Goal: Information Seeking & Learning: Learn about a topic

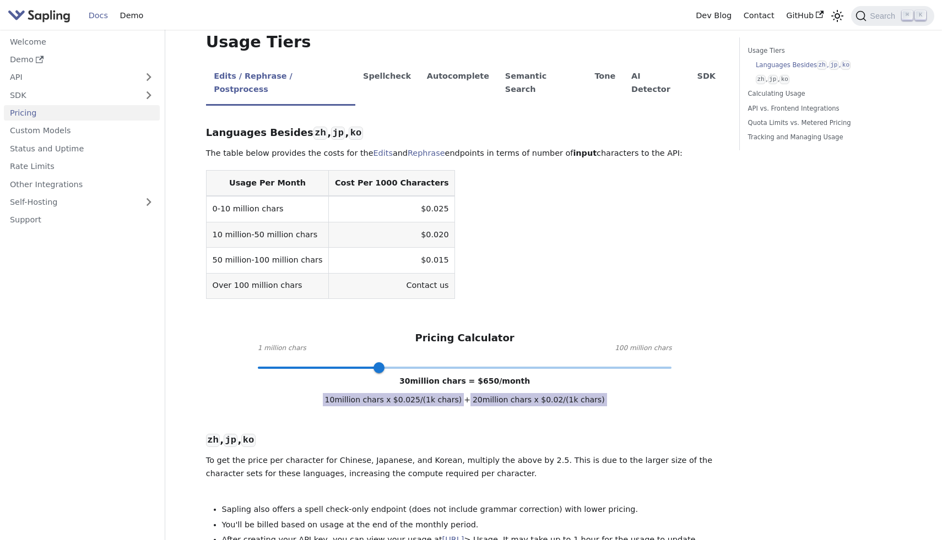
scroll to position [230, 0]
type input "100"
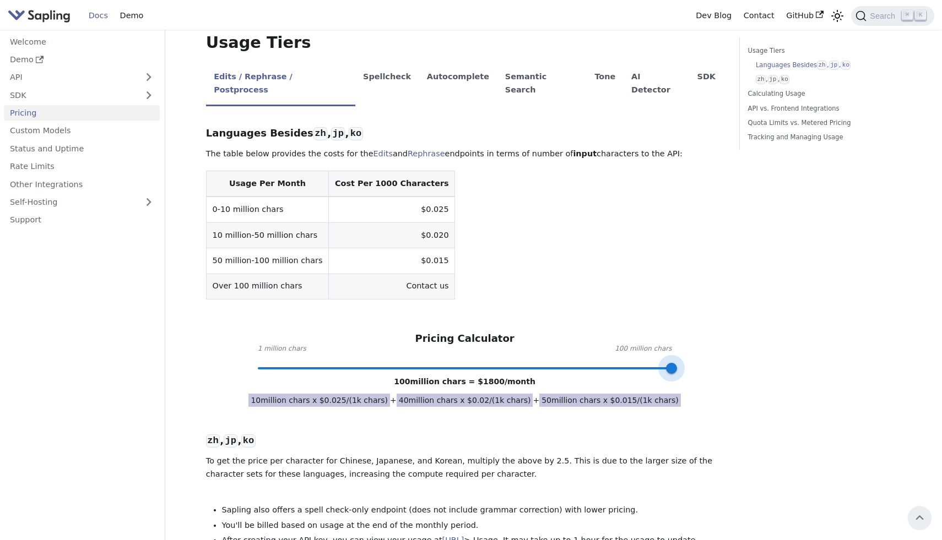
drag, startPoint x: 380, startPoint y: 340, endPoint x: 798, endPoint y: 336, distance: 418.7
drag, startPoint x: 621, startPoint y: 377, endPoint x: 606, endPoint y: 377, distance: 15.4
click at [606, 394] on span "50 million chars x $ 0.015 /(1k chars)" at bounding box center [610, 400] width 142 height 13
copy span "0.01"
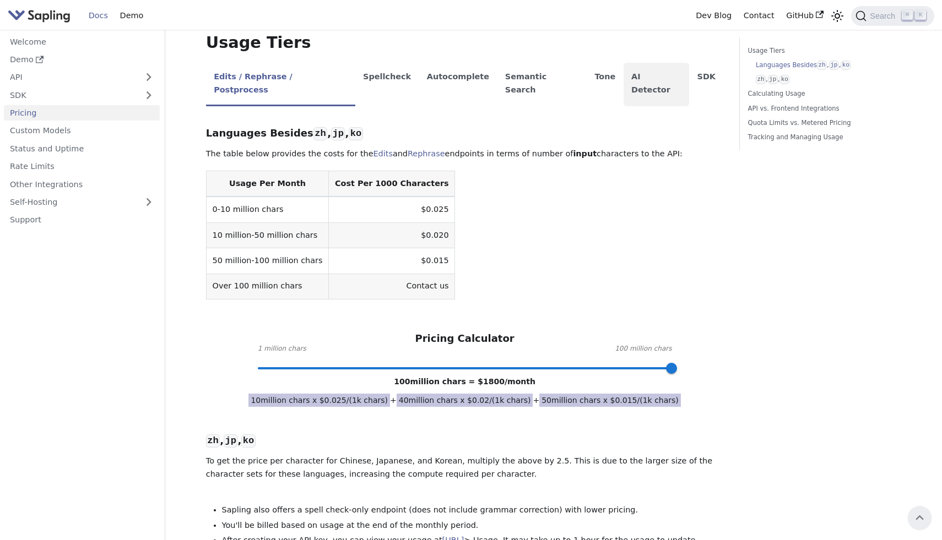
click at [630, 67] on li "AI Detector" at bounding box center [657, 85] width 66 height 44
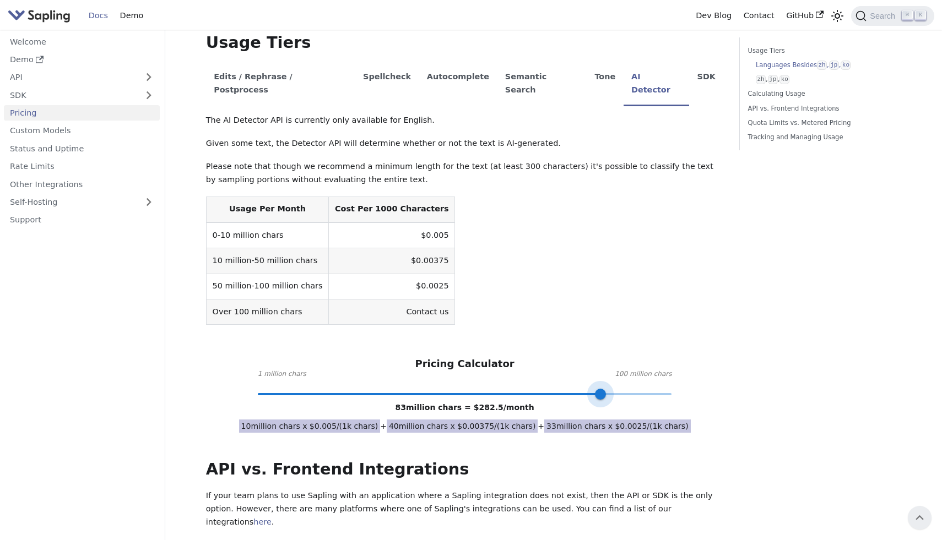
type input "100"
drag, startPoint x: 385, startPoint y: 365, endPoint x: 722, endPoint y: 360, distance: 336.6
click at [722, 360] on div "Pricing Calculator 1 million chars 100 million chars 100 million chars = $ 325 …" at bounding box center [465, 376] width 518 height 36
click at [664, 420] on span "50 million chars x $ 0.0025 /(1k chars)" at bounding box center [617, 426] width 147 height 13
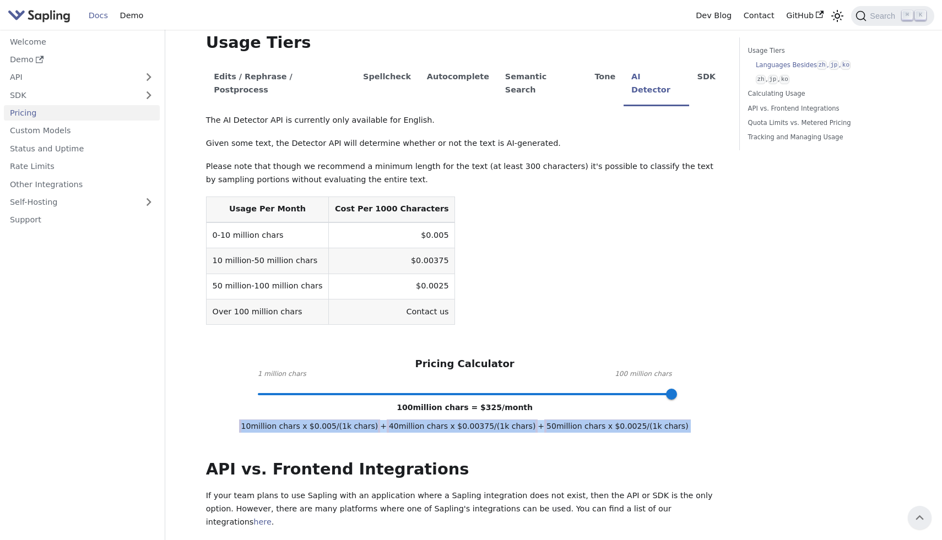
click at [664, 420] on span "50 million chars x $ 0.0025 /(1k chars)" at bounding box center [617, 426] width 147 height 13
click at [660, 420] on span "50 million chars x $ 0.0025 /(1k chars)" at bounding box center [617, 426] width 147 height 13
drag, startPoint x: 608, startPoint y: 399, endPoint x: 688, endPoint y: 399, distance: 80.4
click at [688, 399] on div "API Pricing Subscribe to the API here (using the email for your Sapling account…" at bounding box center [465, 428] width 518 height 1196
copy div "$ 0.0025 /(1k chars) The SDK integration is provided at no additional cost -- h…"
